Goal: Transaction & Acquisition: Purchase product/service

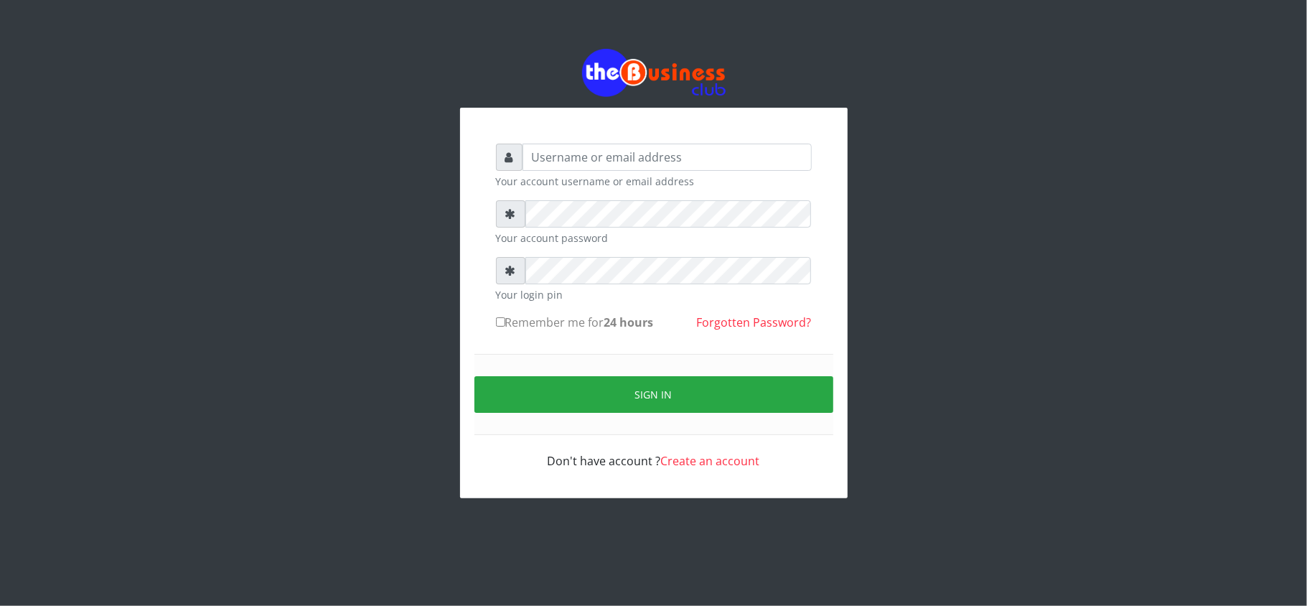
drag, startPoint x: 0, startPoint y: 0, endPoint x: 610, endPoint y: 152, distance: 628.9
click at [610, 152] on input "text" at bounding box center [667, 157] width 289 height 27
type input "kennyclassy"
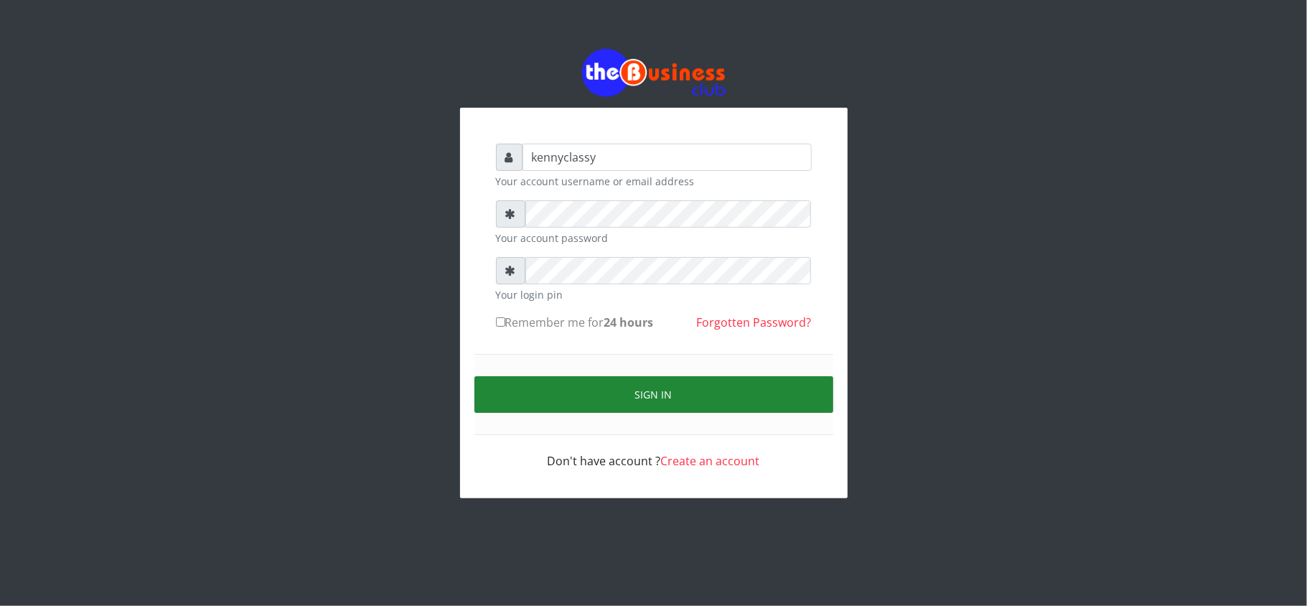
click at [648, 403] on button "Sign in" at bounding box center [654, 394] width 359 height 37
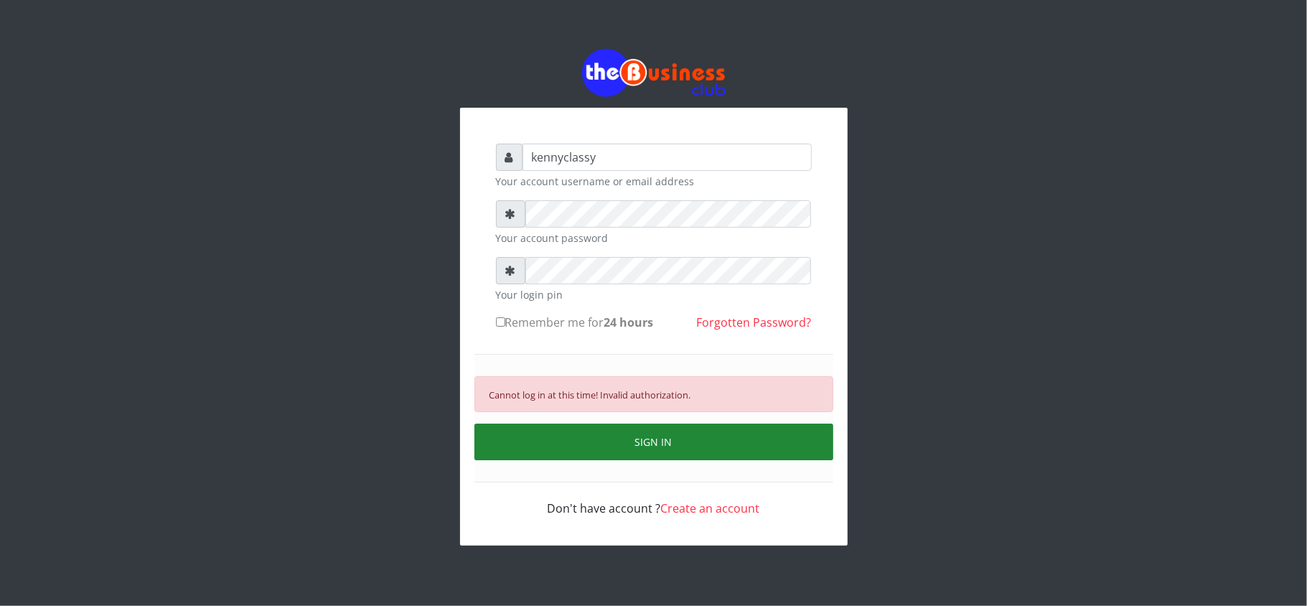
click at [673, 449] on button "SIGN IN" at bounding box center [654, 442] width 359 height 37
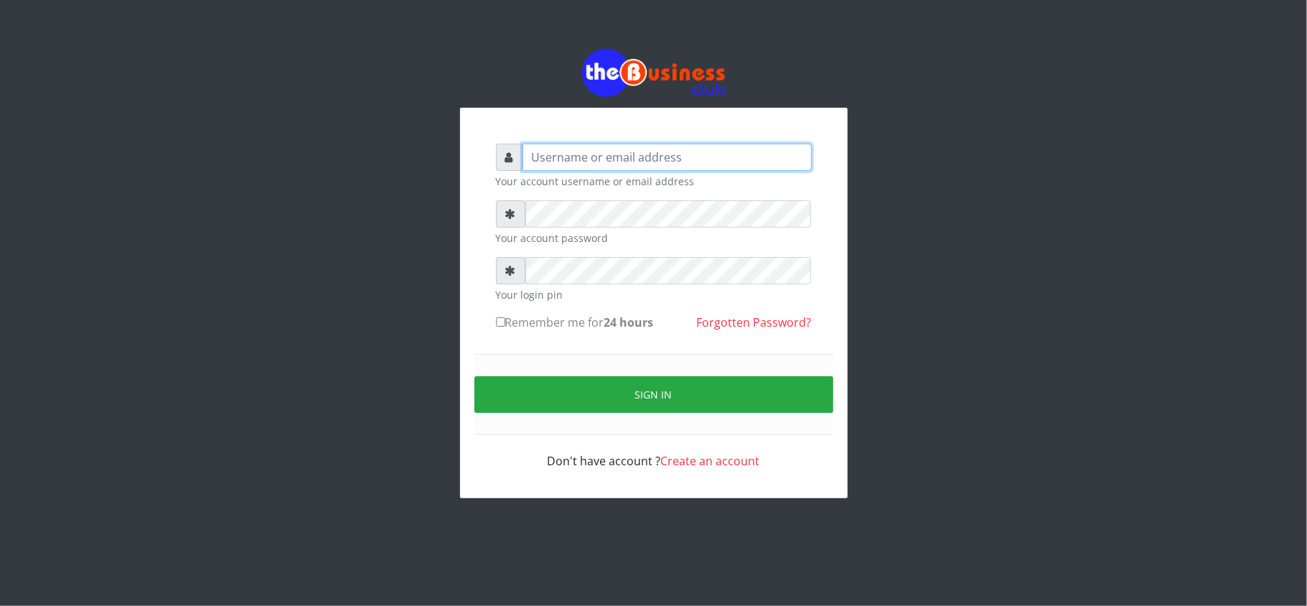
click at [698, 164] on input "text" at bounding box center [667, 157] width 289 height 27
type input "kennyclassy"
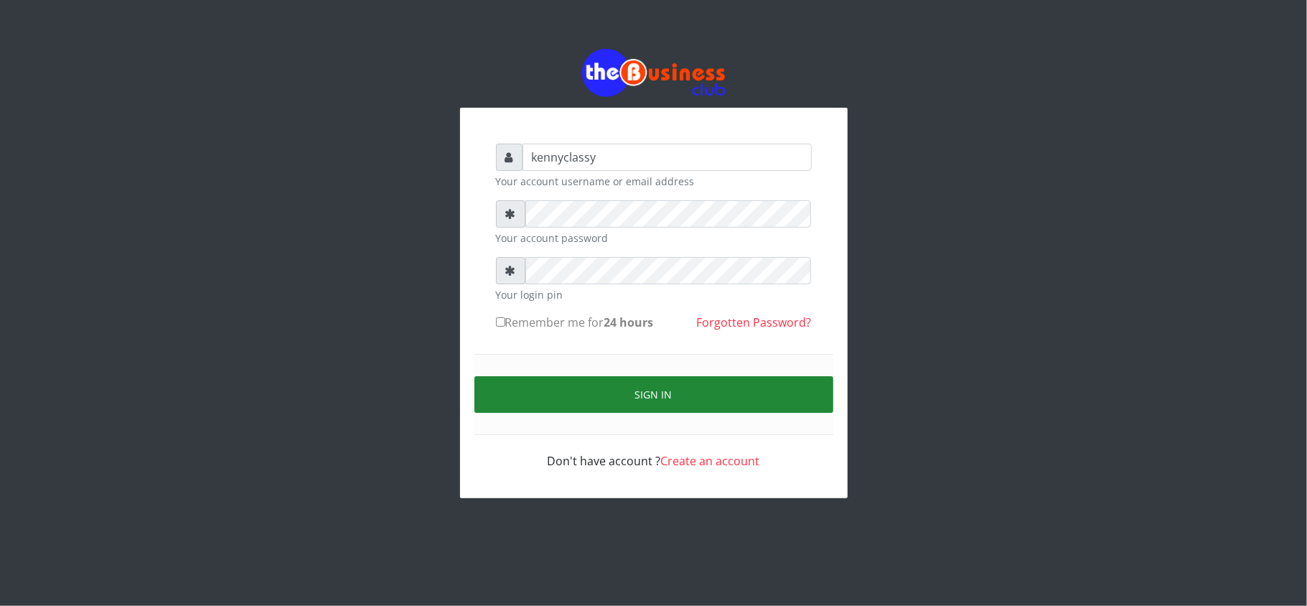
click at [784, 385] on button "Sign in" at bounding box center [654, 394] width 359 height 37
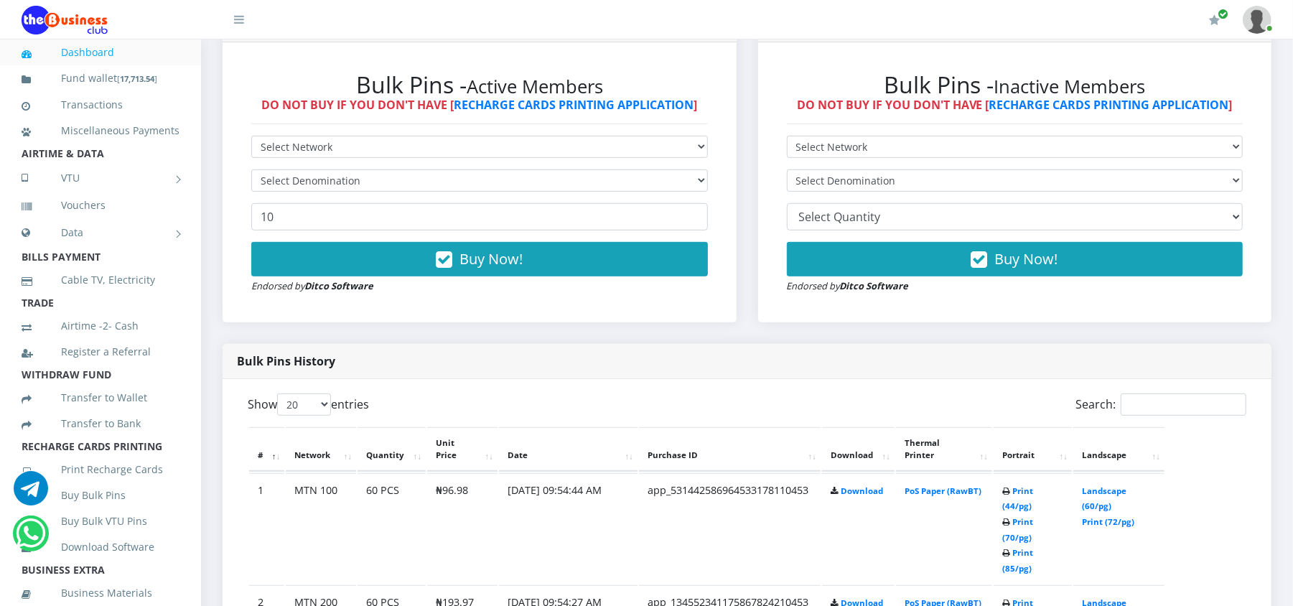
scroll to position [421, 0]
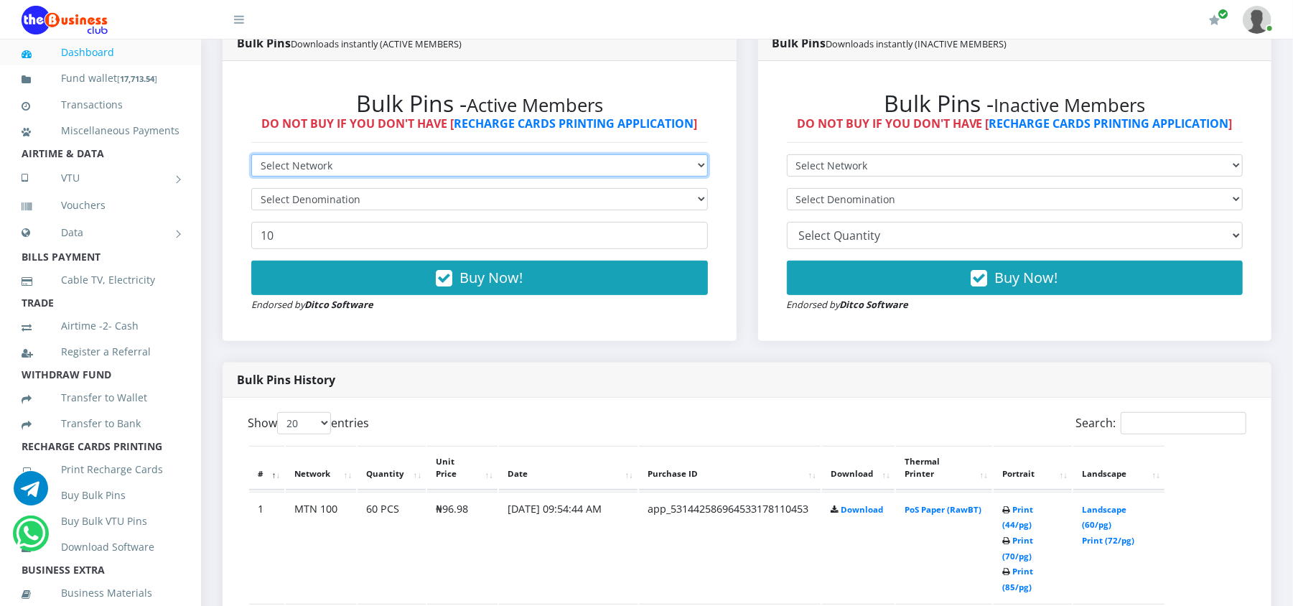
click at [623, 167] on select "Select Network MTN Globacom 9Mobile Airtel" at bounding box center [479, 165] width 457 height 22
select select "MTN"
click at [251, 154] on select "Select Network MTN Globacom 9Mobile Airtel" at bounding box center [479, 165] width 457 height 22
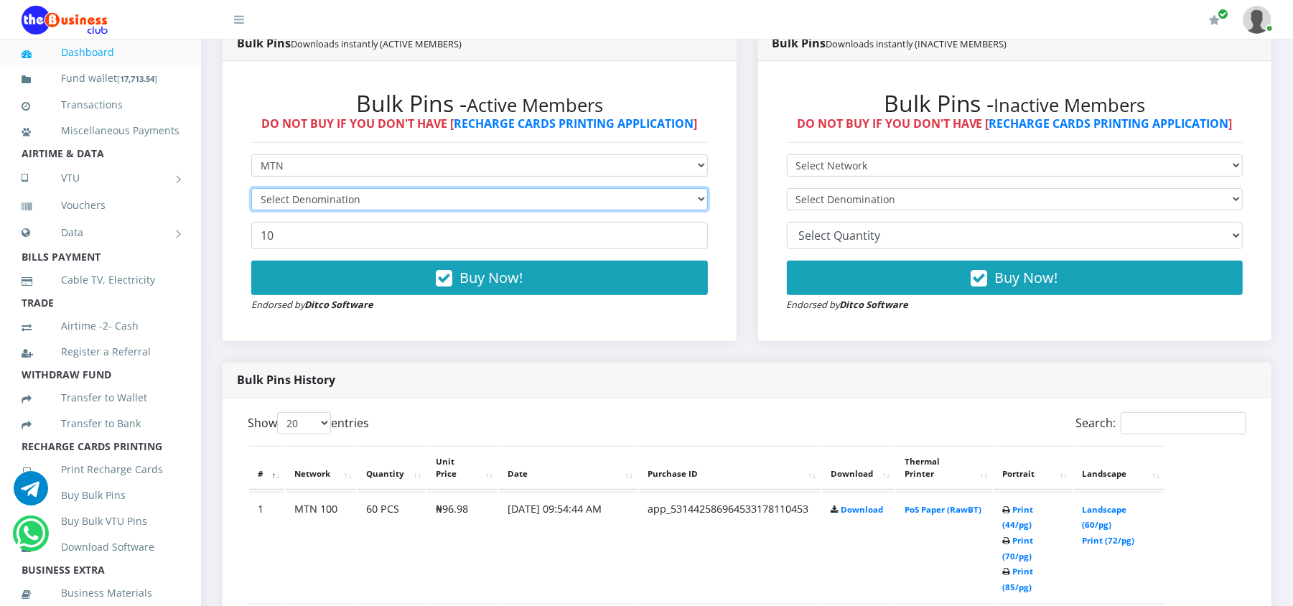
click at [564, 200] on select "Select Denomination" at bounding box center [479, 199] width 457 height 22
select select "484.9-500"
click at [251, 188] on select "Select Denomination MTN NGN100 - ₦96.98 MTN NGN200 - ₦193.96 MTN NGN400 - ₦387.…" at bounding box center [479, 199] width 457 height 22
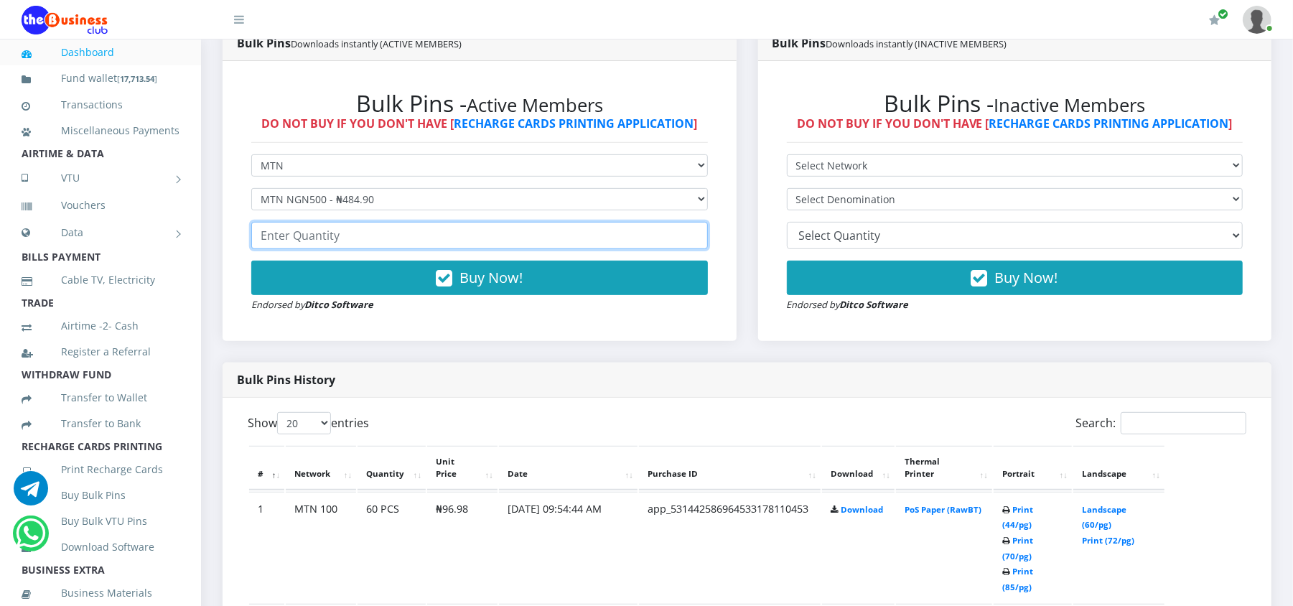
click at [394, 239] on input "number" at bounding box center [479, 235] width 457 height 27
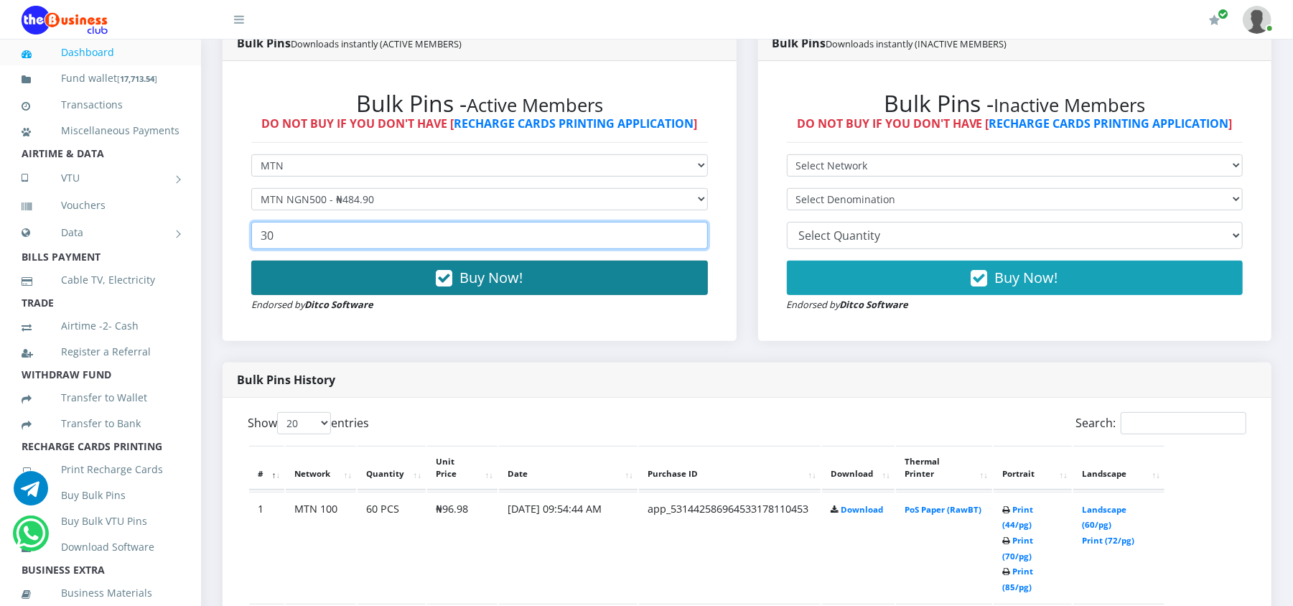
type input "30"
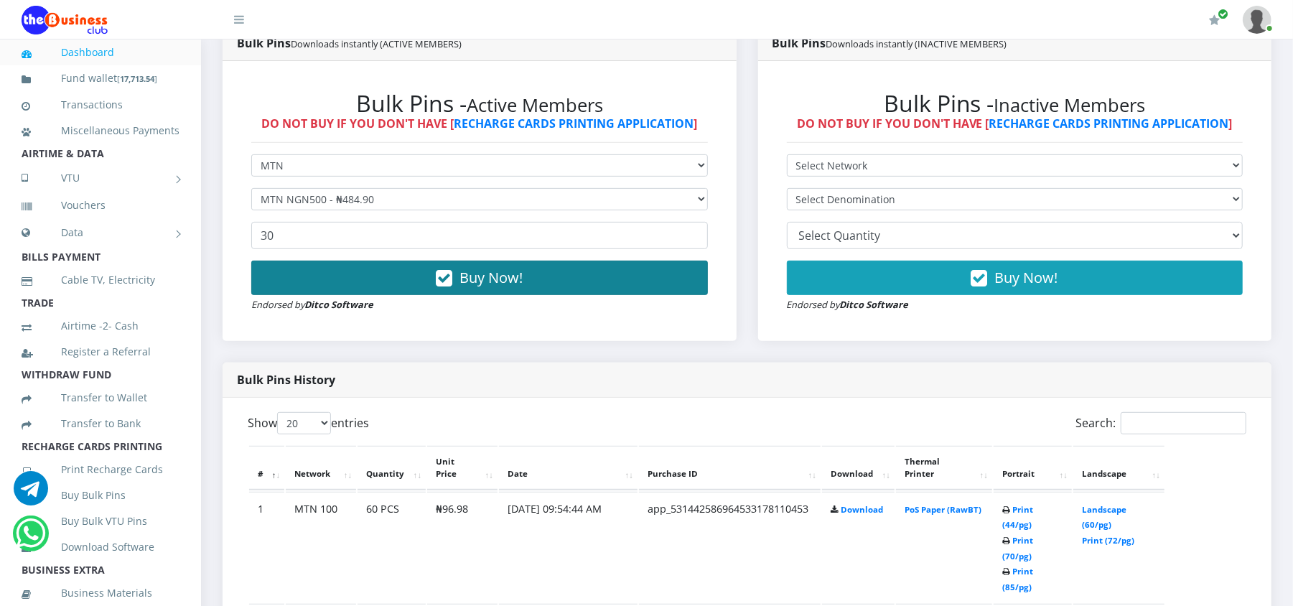
click at [428, 274] on button "Buy Now!" at bounding box center [479, 278] width 457 height 34
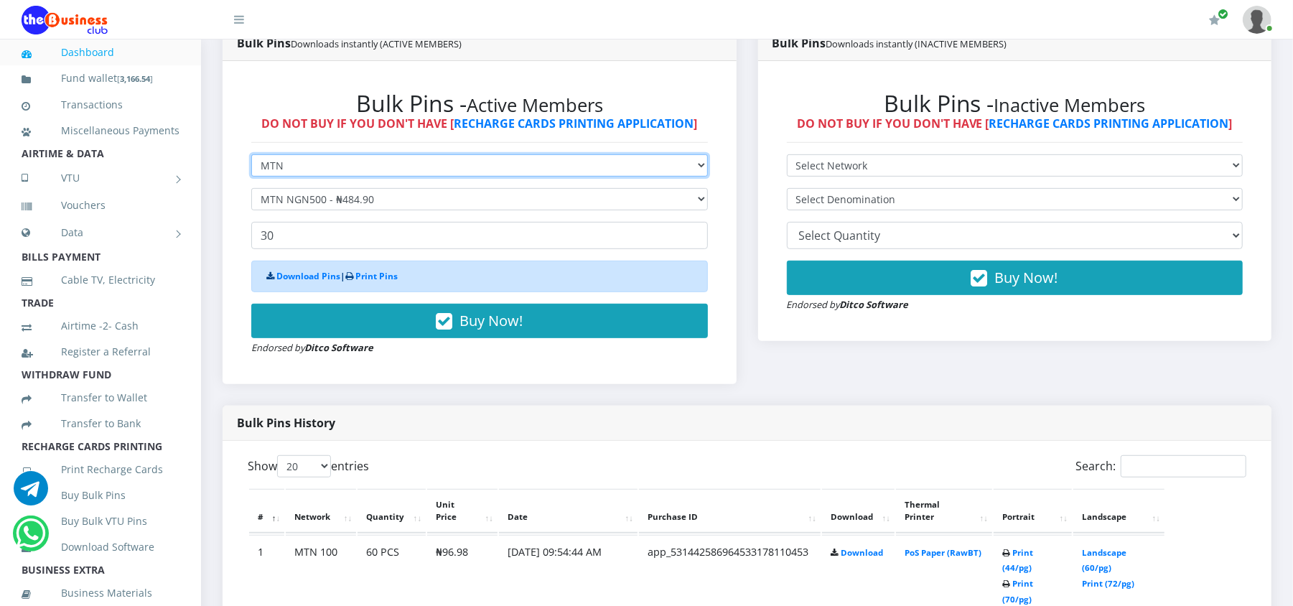
click at [366, 159] on select "Select Network MTN Globacom 9Mobile Airtel" at bounding box center [479, 165] width 457 height 22
select select "Glo"
click at [251, 154] on select "Select Network MTN Globacom 9Mobile Airtel" at bounding box center [479, 165] width 457 height 22
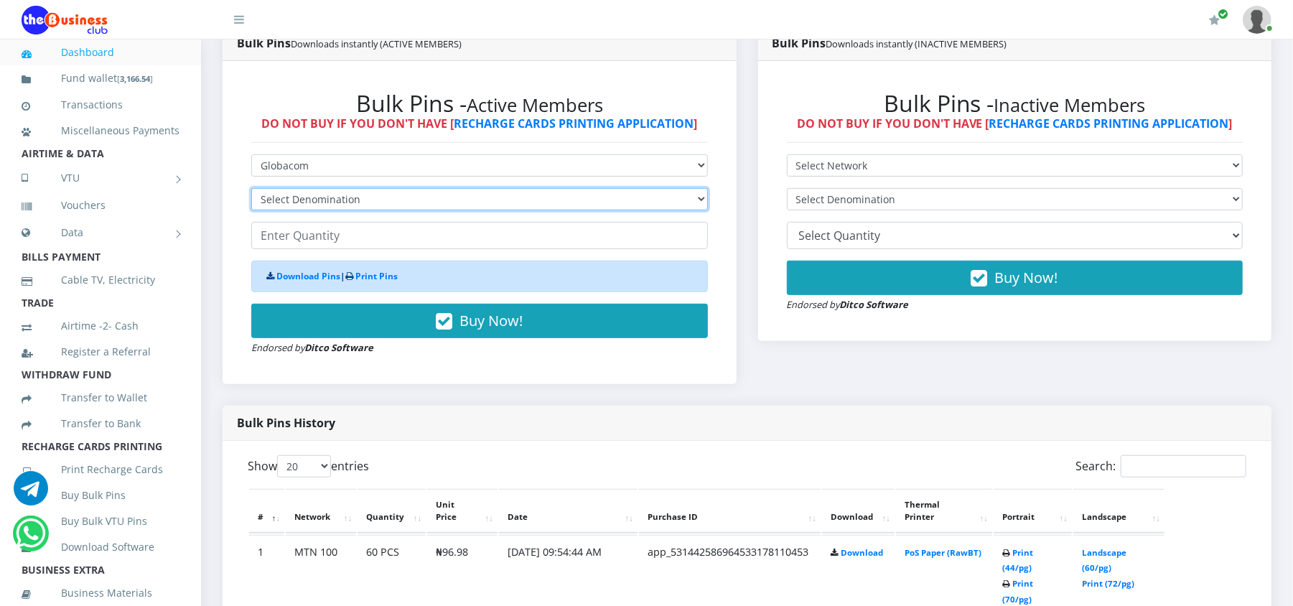
click at [353, 193] on select "Select Denomination Glo NGN100 - ₦96.50 Glo NGN200 - ₦193.00 Glo NGN500 - ₦482.…" at bounding box center [479, 199] width 457 height 22
select select "482.5-500"
click at [251, 188] on select "Select Denomination Glo NGN100 - ₦96.50 Glo NGN200 - ₦193.00 Glo NGN500 - ₦482.…" at bounding box center [479, 199] width 457 height 22
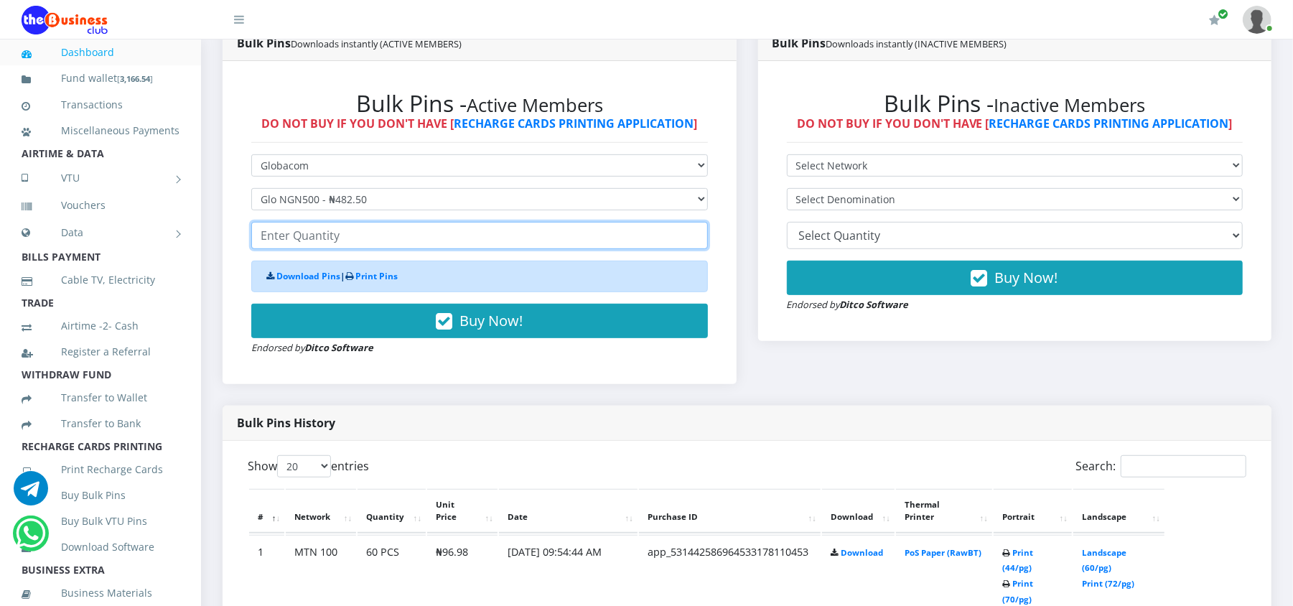
click at [346, 246] on input "number" at bounding box center [479, 235] width 457 height 27
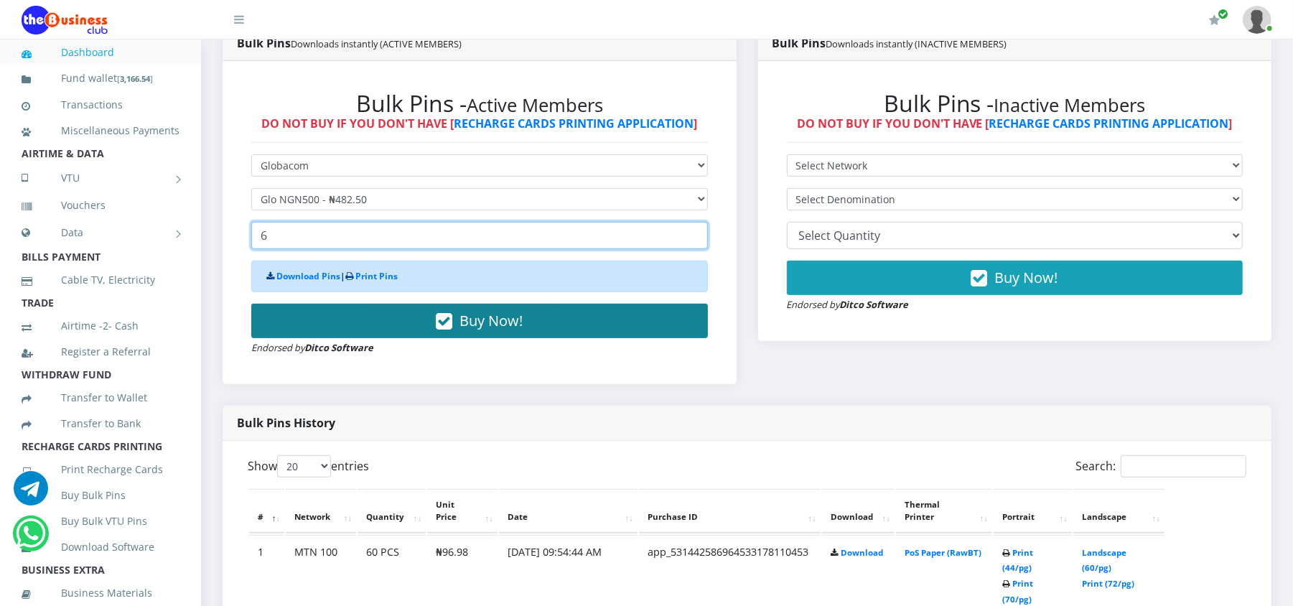
type input "6"
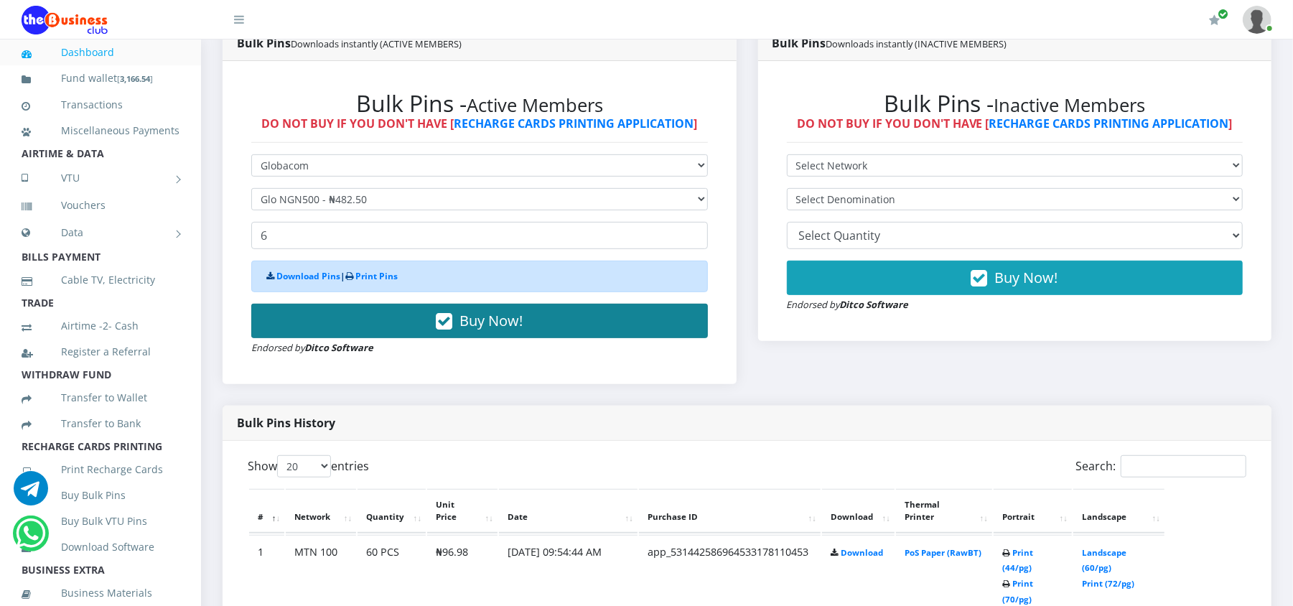
click at [372, 322] on button "Buy Now!" at bounding box center [479, 321] width 457 height 34
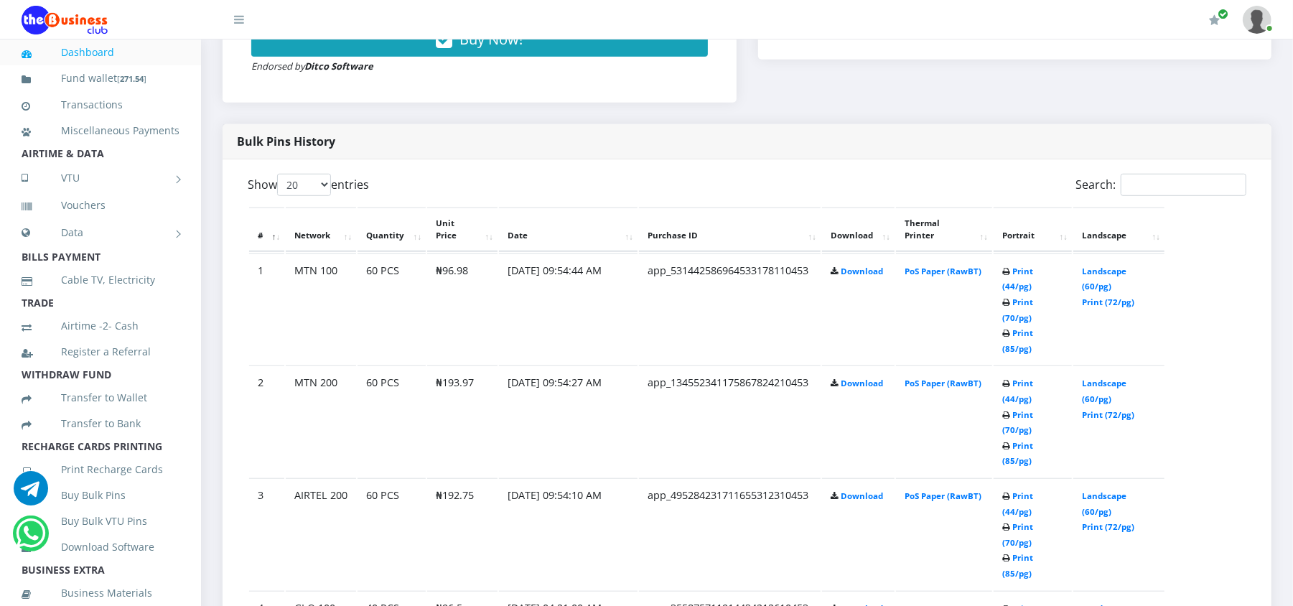
scroll to position [727, 0]
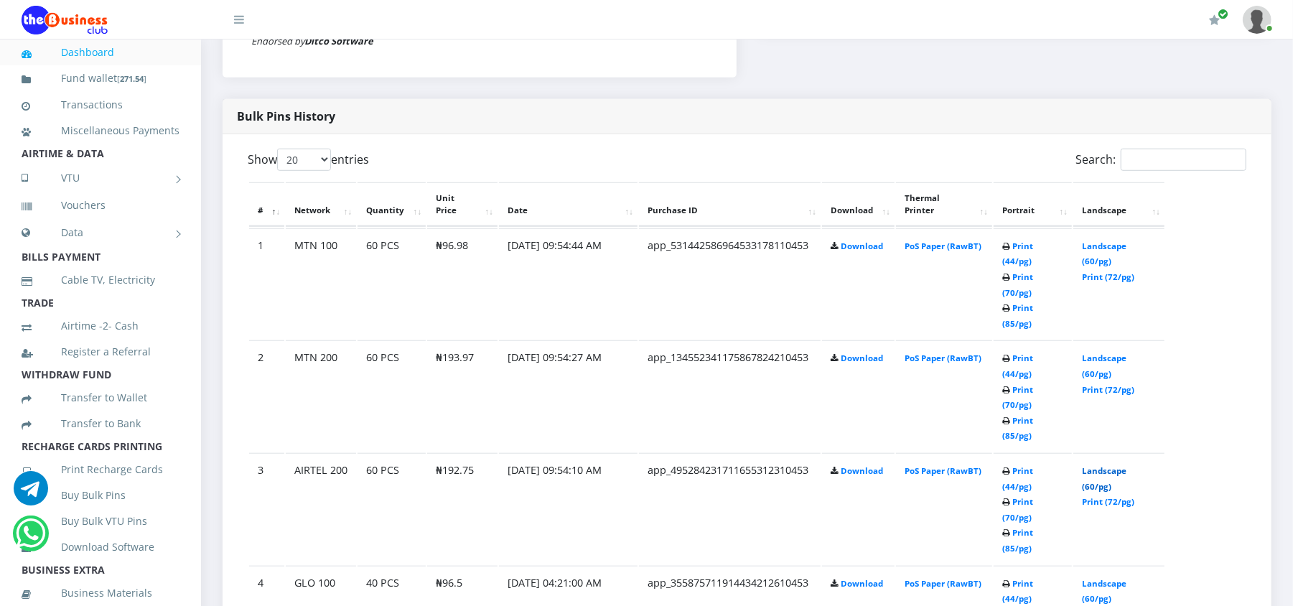
click at [1095, 465] on link "Landscape (60/pg)" at bounding box center [1104, 478] width 45 height 27
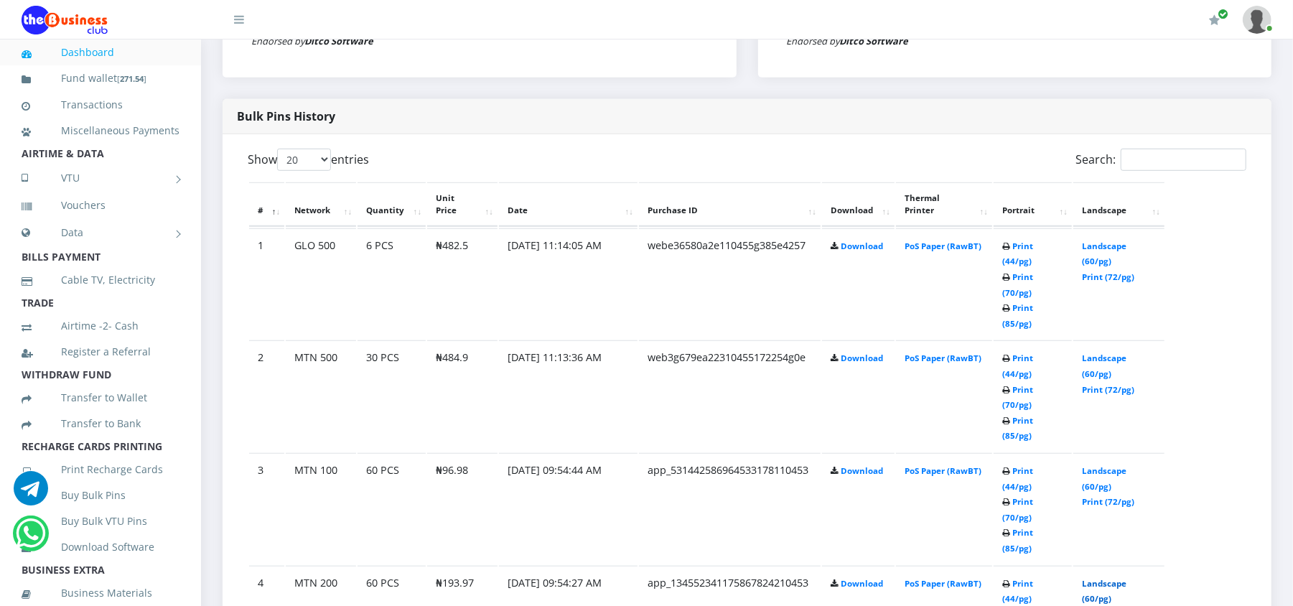
click at [1098, 578] on link "Landscape (60/pg)" at bounding box center [1104, 591] width 45 height 27
click at [1090, 465] on link "Landscape (60/pg)" at bounding box center [1104, 478] width 45 height 27
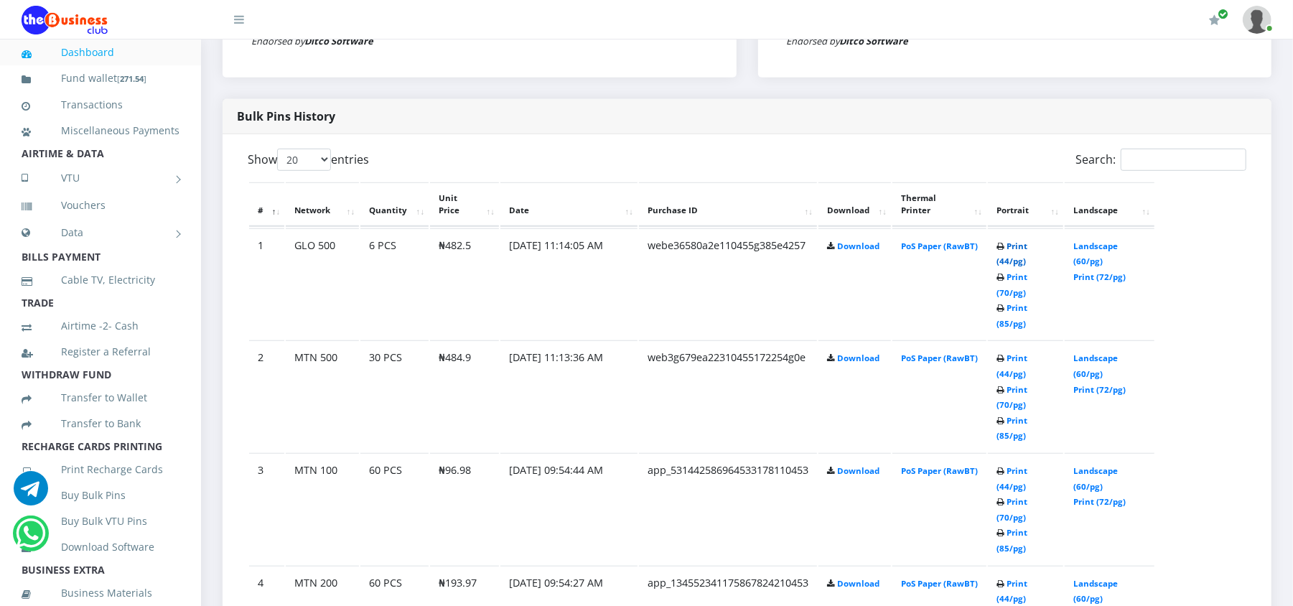
click at [1011, 247] on link "Print (44/pg)" at bounding box center [1011, 253] width 31 height 27
